Goal: Find specific page/section: Find specific page/section

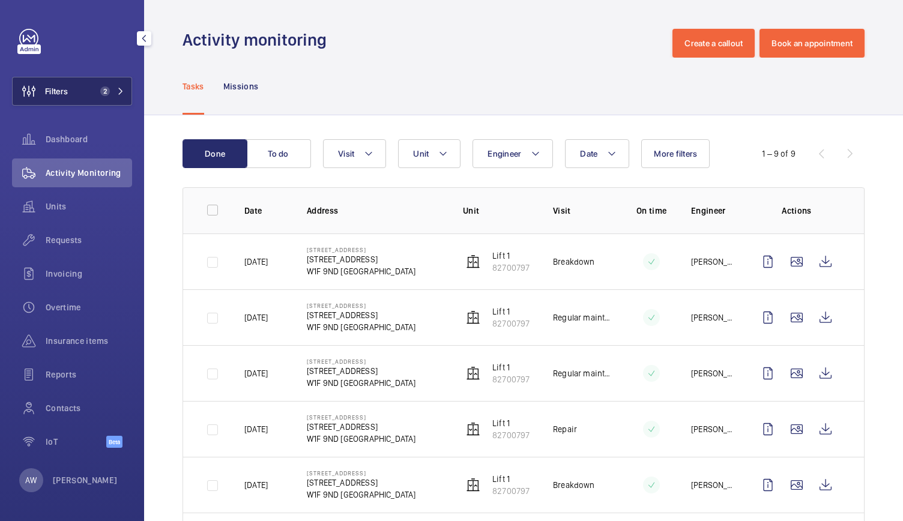
scroll to position [49, 0]
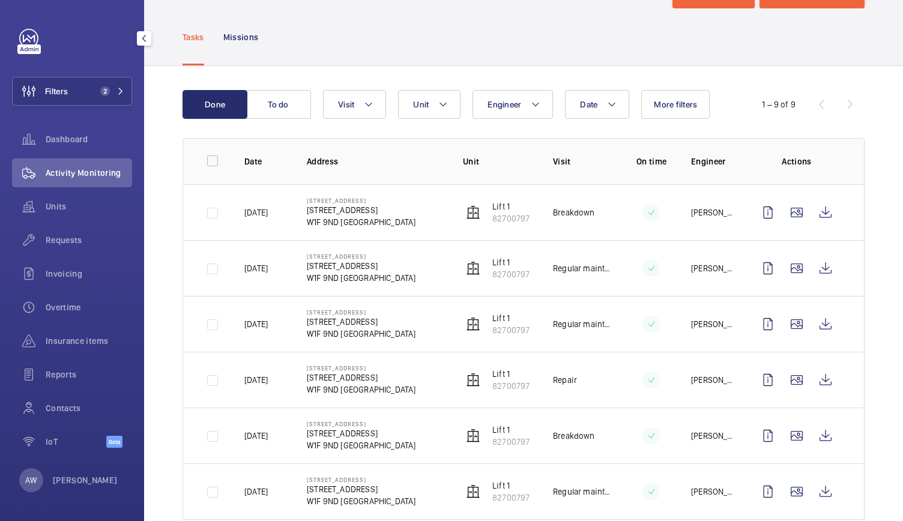
click at [85, 76] on div "Filters 2 Dashboard Activity Monitoring Units Requests Invoicing Overtime Insur…" at bounding box center [72, 245] width 120 height 432
click at [85, 82] on button "Filters 2" at bounding box center [72, 91] width 120 height 29
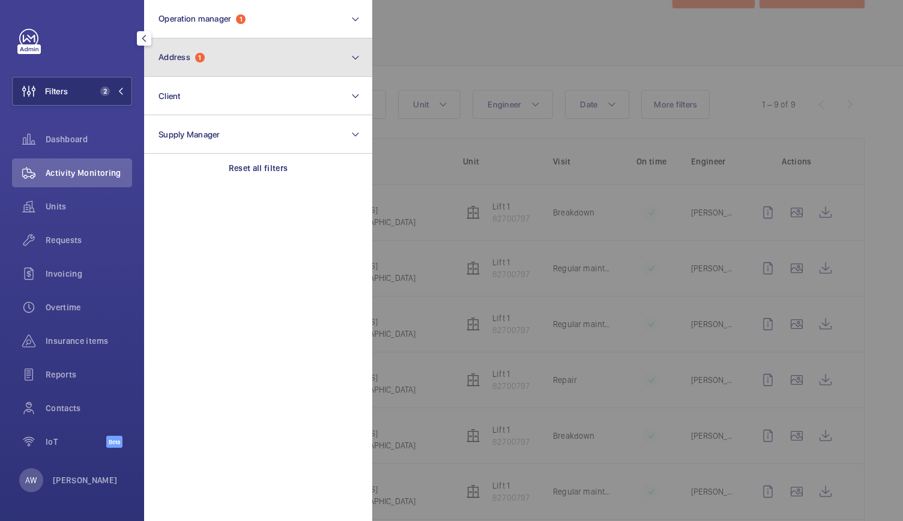
click at [220, 65] on button "Address 1" at bounding box center [258, 57] width 228 height 38
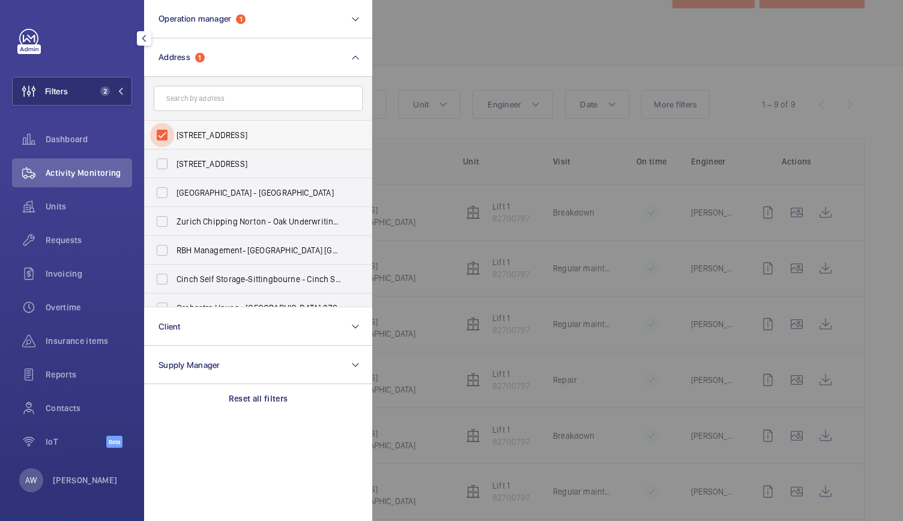
click at [162, 136] on input "[STREET_ADDRESS]" at bounding box center [162, 135] width 24 height 24
checkbox input "false"
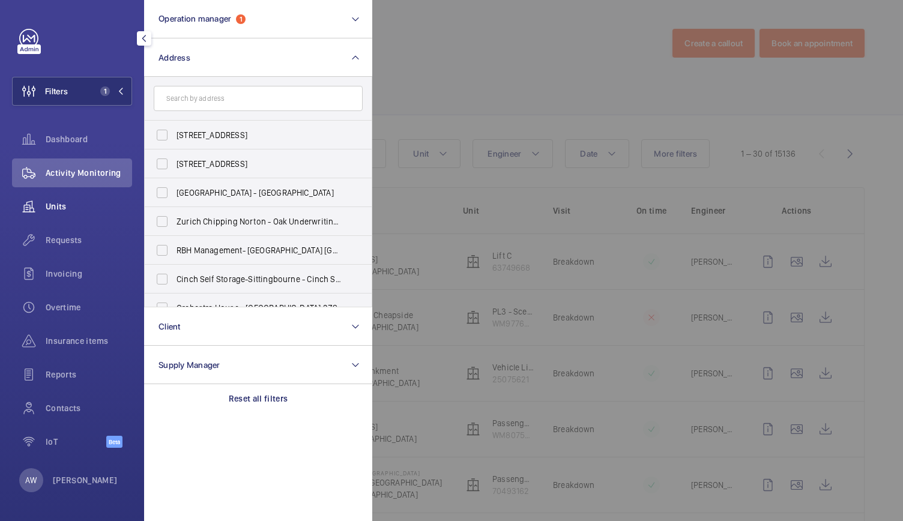
click at [85, 200] on div "Units" at bounding box center [72, 206] width 120 height 29
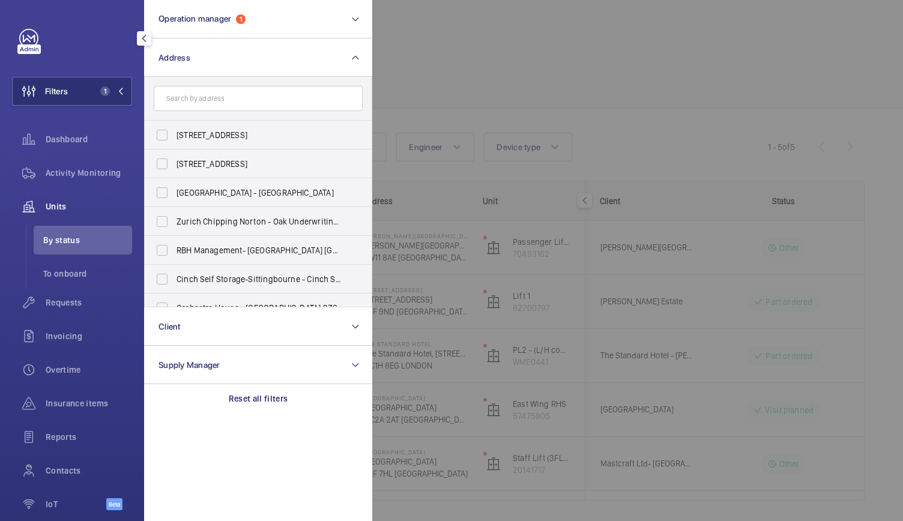
click at [629, 109] on div at bounding box center [823, 260] width 903 height 521
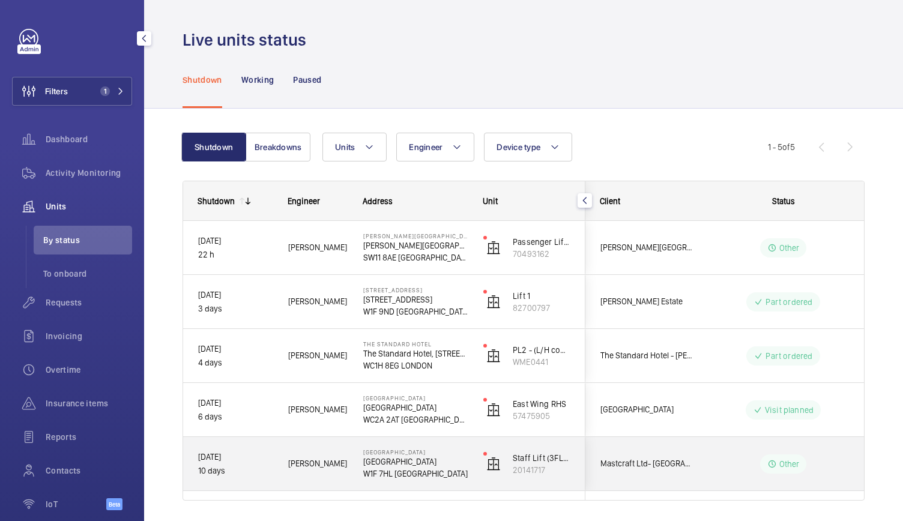
click at [441, 463] on p "[GEOGRAPHIC_DATA]" at bounding box center [415, 462] width 104 height 12
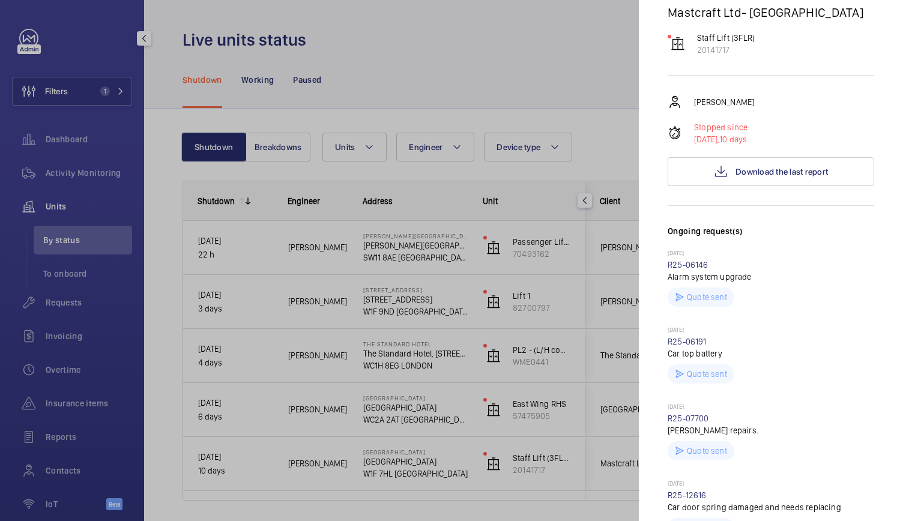
scroll to position [233, 0]
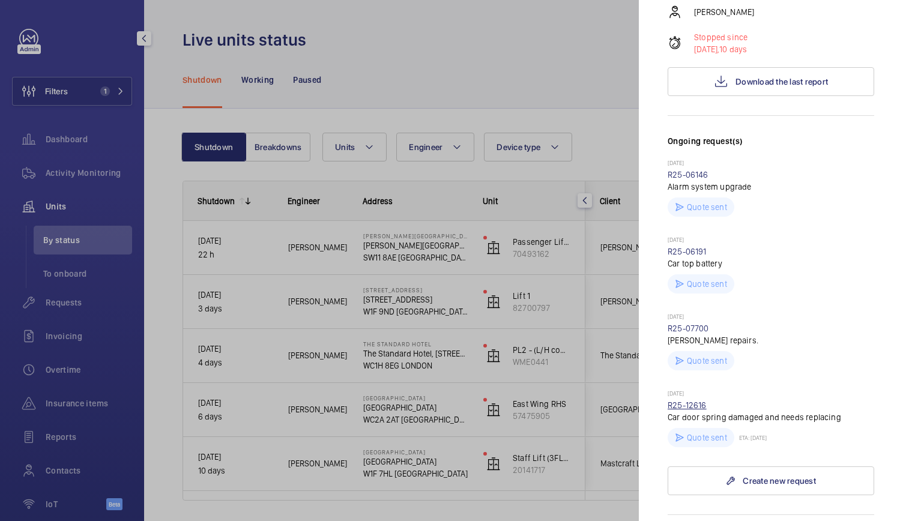
click at [686, 410] on link "R25-12616" at bounding box center [686, 405] width 39 height 10
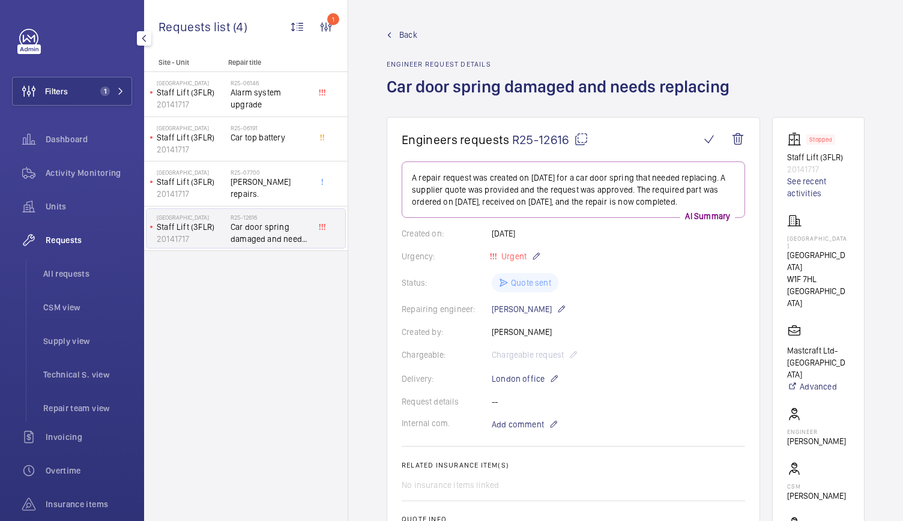
click at [18, 372] on div "Requests All requests CSM view Supply view Technical S. view Repair team view" at bounding box center [72, 324] width 120 height 197
